Goal: Information Seeking & Learning: Learn about a topic

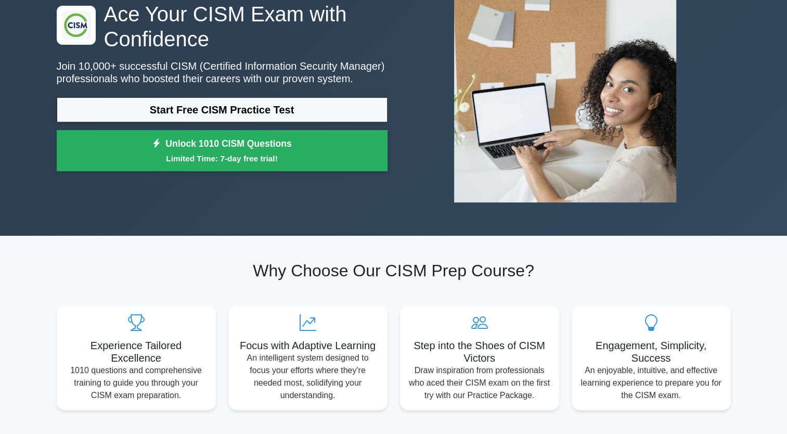
scroll to position [92, 0]
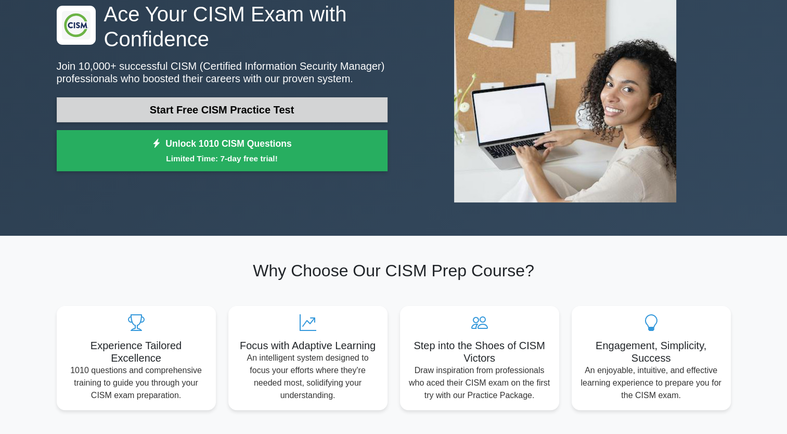
click at [178, 115] on link "Start Free CISM Practice Test" at bounding box center [222, 109] width 331 height 25
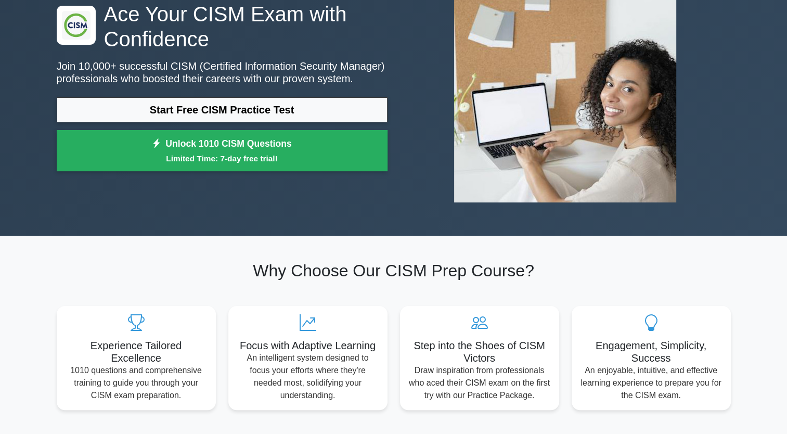
scroll to position [0, 0]
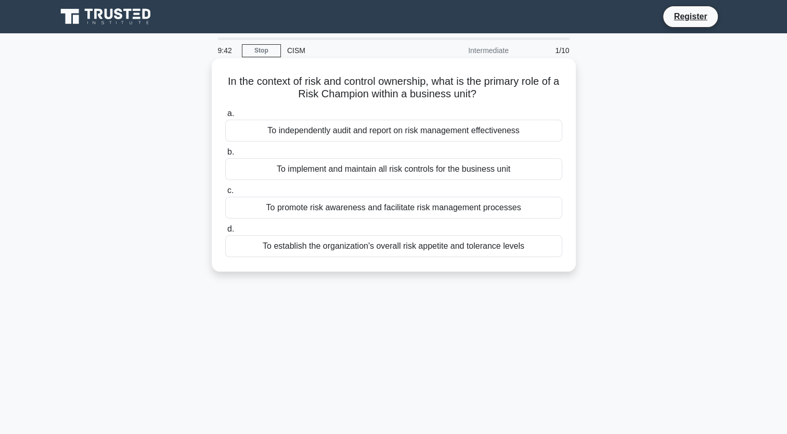
click at [323, 205] on div "To promote risk awareness and facilitate risk management processes" at bounding box center [393, 208] width 337 height 22
click at [225, 194] on input "c. To promote risk awareness and facilitate risk management processes" at bounding box center [225, 190] width 0 height 7
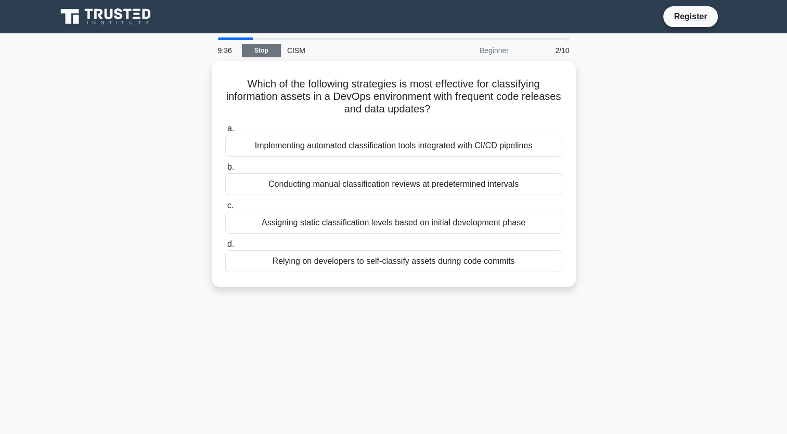
click at [262, 54] on link "Stop" at bounding box center [261, 50] width 39 height 13
